Goal: Information Seeking & Learning: Learn about a topic

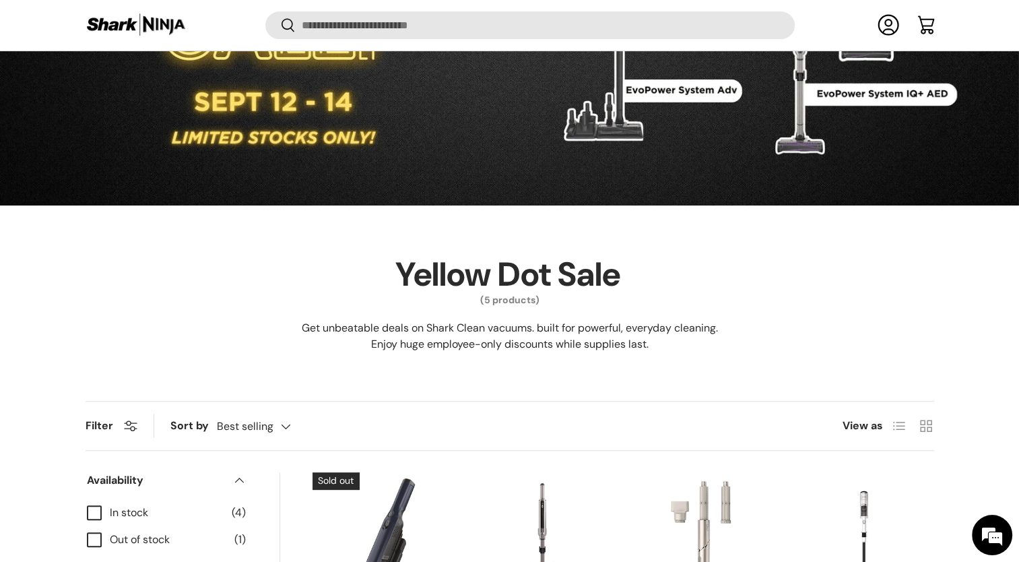
scroll to position [604, 0]
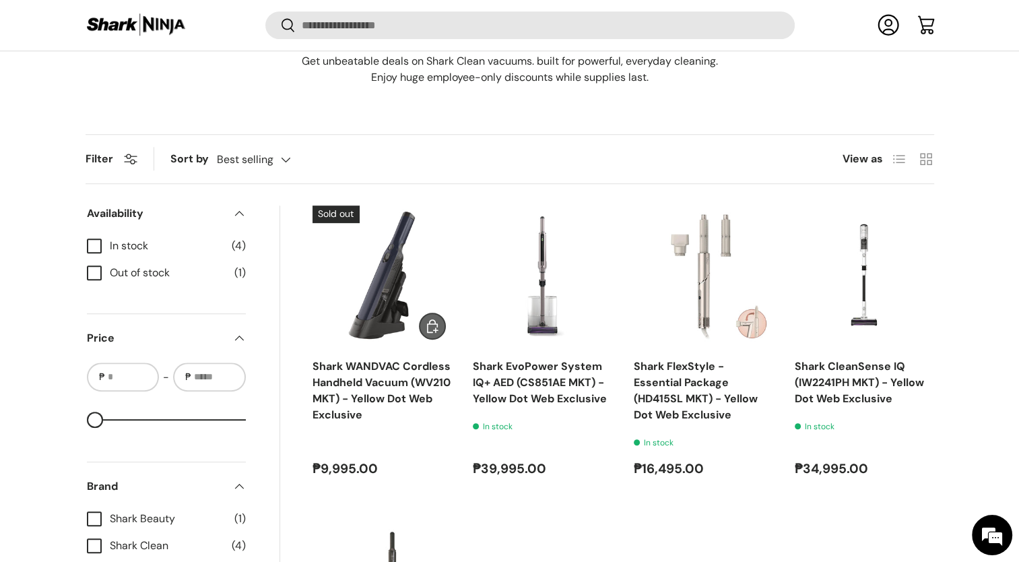
click at [350, 412] on link "Shark WANDVAC Cordless Handheld Vacuum (WV210 MKT) - Yellow Dot Web Exclusive" at bounding box center [382, 390] width 138 height 63
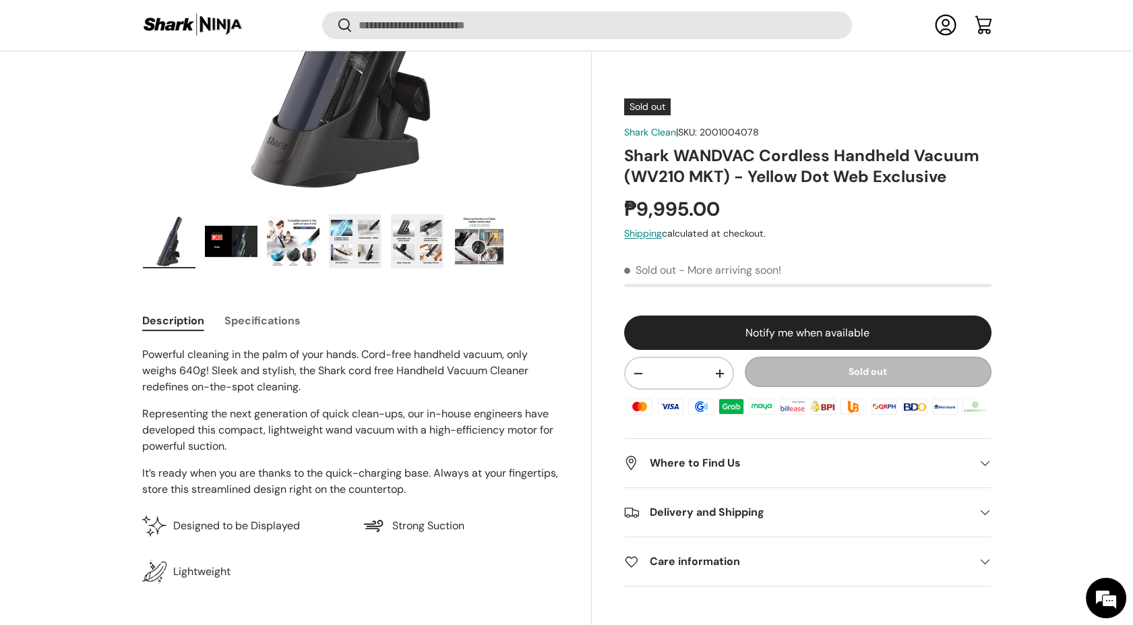
scroll to position [202, 0]
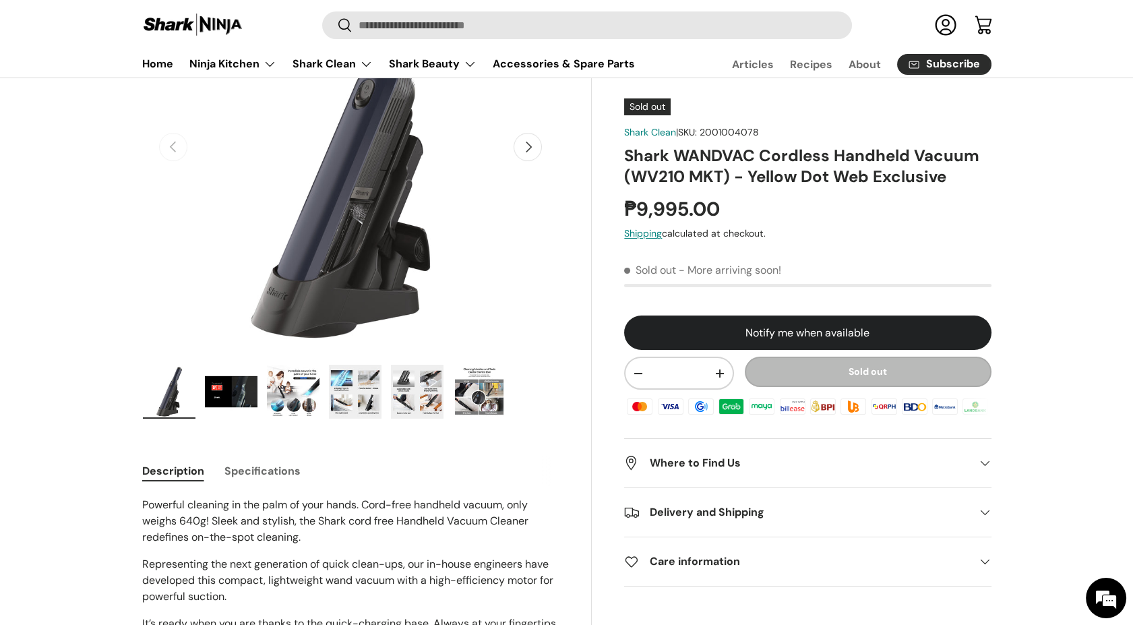
click at [241, 465] on button "Specifications" at bounding box center [262, 471] width 76 height 30
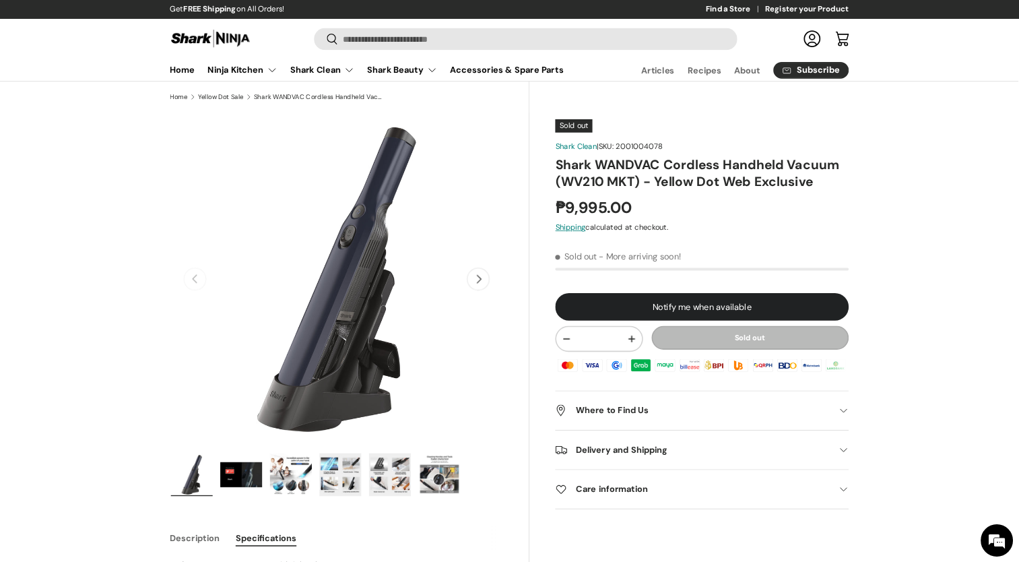
scroll to position [0, 0]
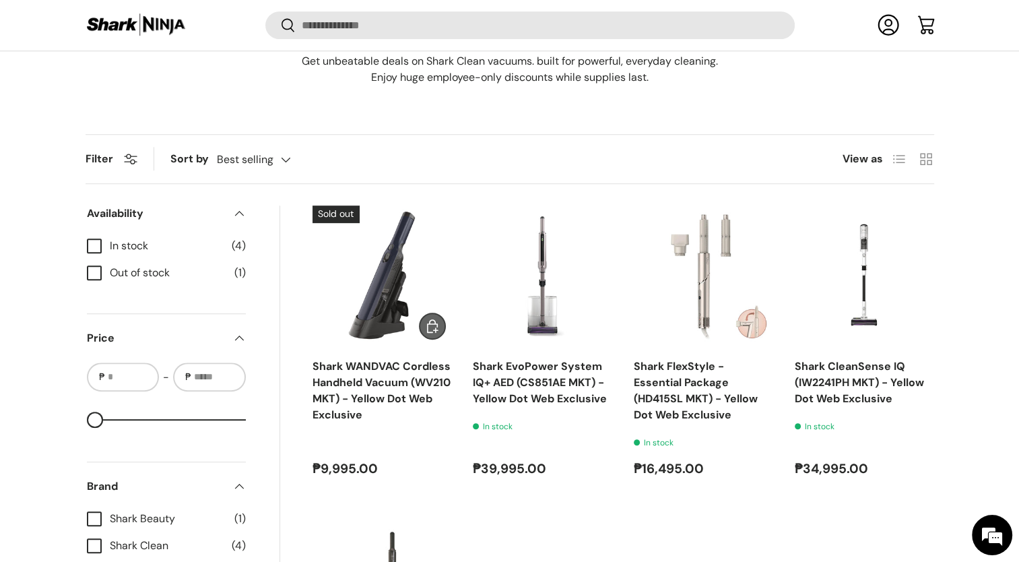
click at [0, 0] on img "Shark WANDVAC Cordless Handheld Vacuum (WV210 MKT) - Yellow Dot Web Exclusive" at bounding box center [0, 0] width 0 height 0
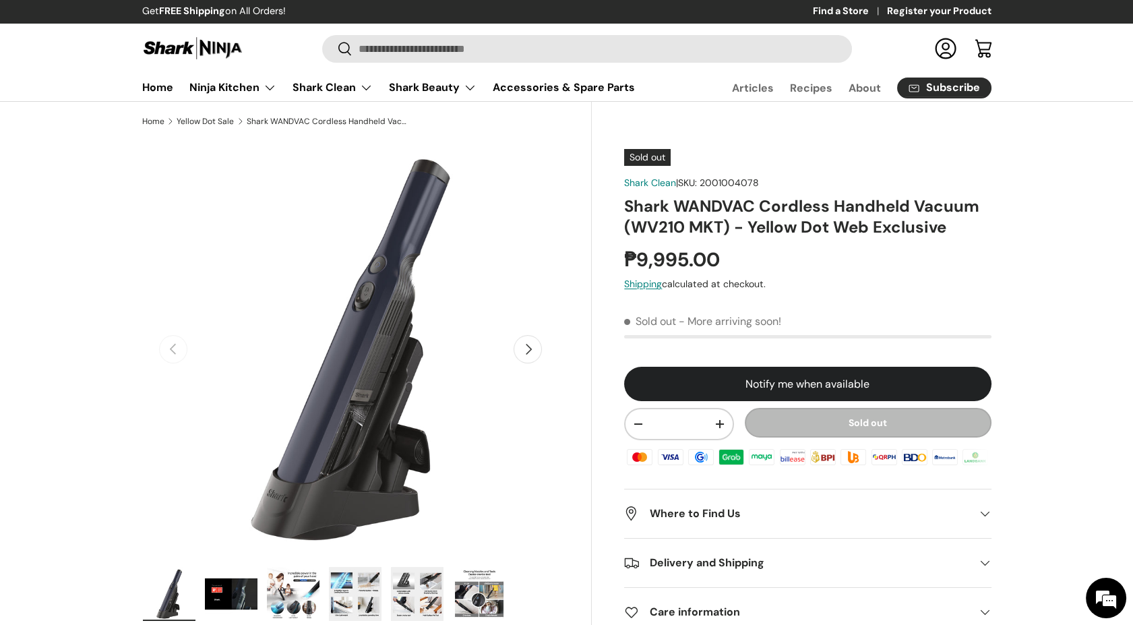
click at [278, 561] on img "Gallery Viewer" at bounding box center [293, 594] width 53 height 54
